Goal: Task Accomplishment & Management: Use online tool/utility

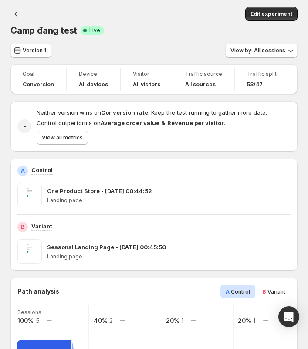
scroll to position [255, 0]
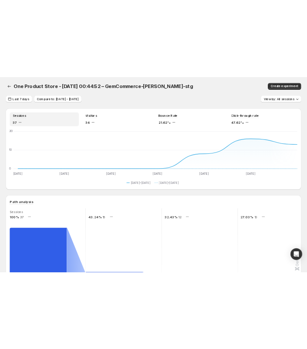
scroll to position [214, 0]
